Goal: Find contact information: Find contact information

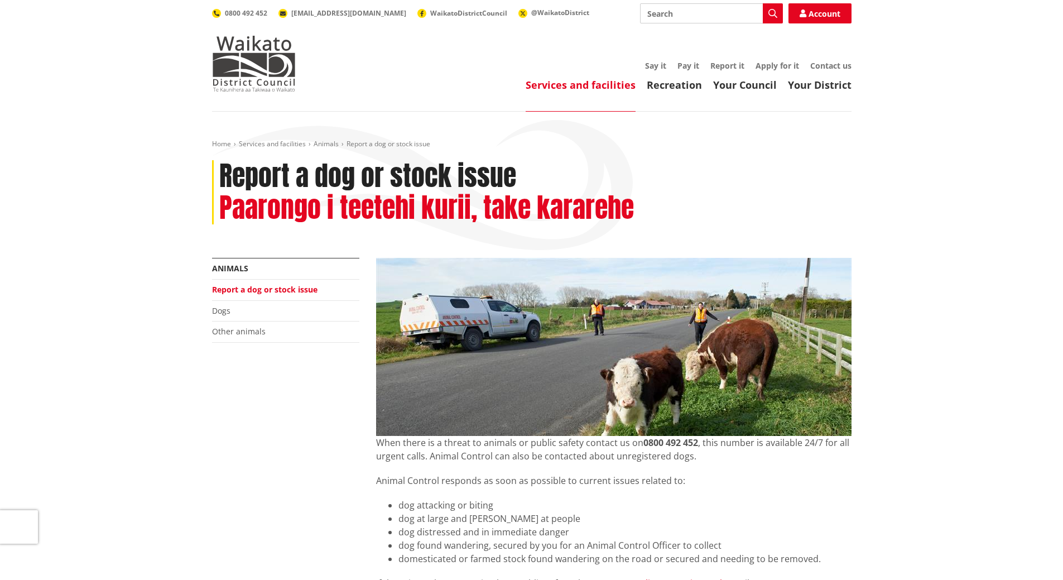
click at [147, 365] on div "Home Services and facilities Animals Report a dog or stock issue Report a dog o…" at bounding box center [531, 546] width 1063 height 868
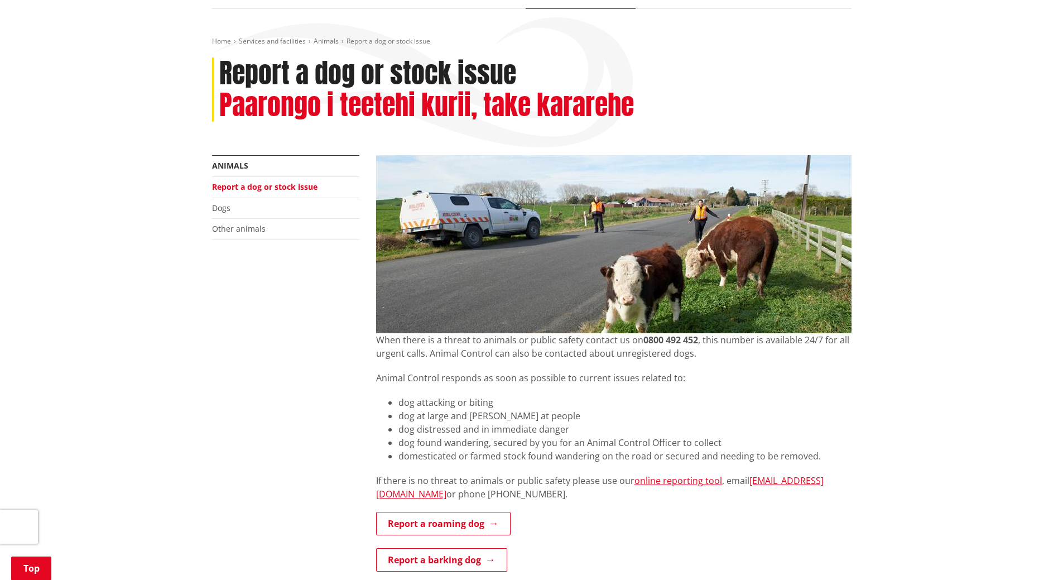
scroll to position [223, 0]
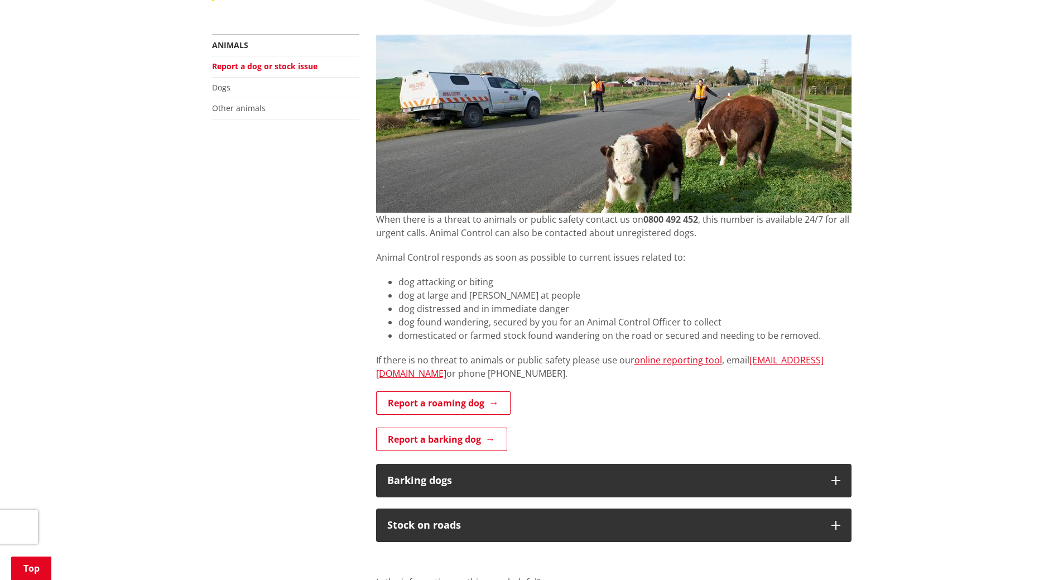
click at [740, 262] on p "Animal Control responds as soon as possible to current issues related to:" at bounding box center [614, 257] width 476 height 13
click at [724, 261] on p "Animal Control responds as soon as possible to current issues related to:" at bounding box center [614, 257] width 476 height 13
click at [708, 257] on p "Animal Control responds as soon as possible to current issues related to:" at bounding box center [614, 257] width 476 height 13
click at [698, 275] on li "dog attacking or biting" at bounding box center [625, 281] width 453 height 13
click at [653, 223] on strong "0800 492 452" at bounding box center [671, 219] width 55 height 12
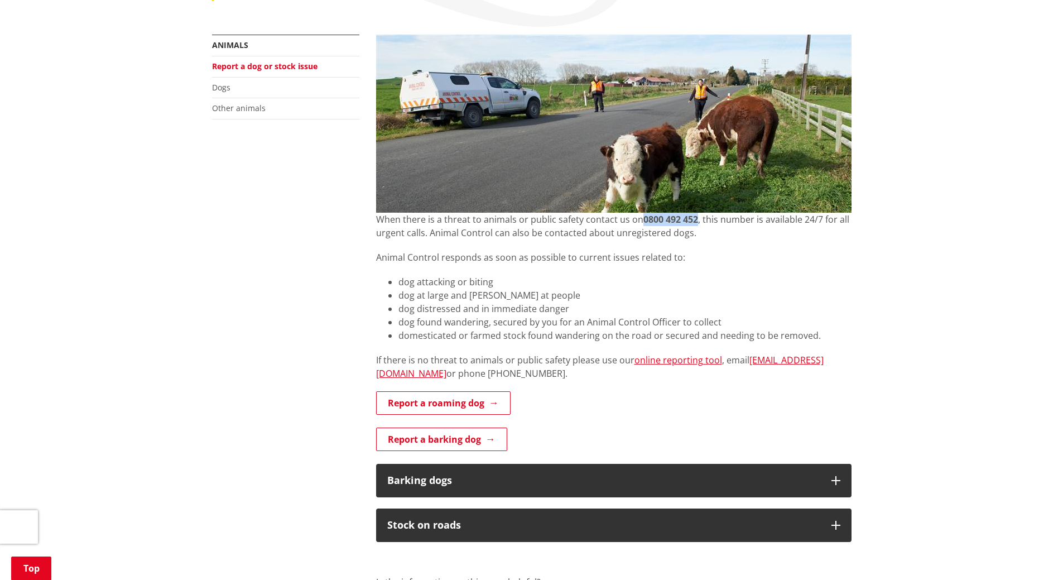
drag, startPoint x: 653, startPoint y: 223, endPoint x: 692, endPoint y: 221, distance: 39.7
click at [692, 221] on strong "0800 492 452" at bounding box center [671, 219] width 55 height 12
copy strong "0800 492 452"
click at [563, 252] on p "Animal Control responds as soon as possible to current issues related to:" at bounding box center [614, 257] width 476 height 13
